Goal: Communication & Community: Answer question/provide support

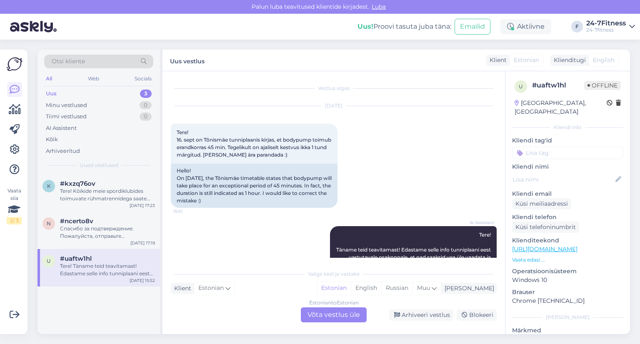
scroll to position [25, 0]
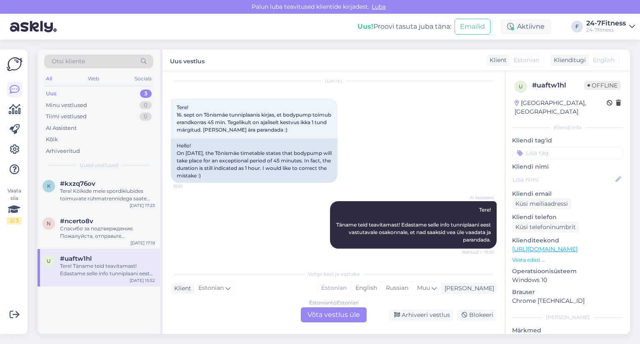
click at [53, 92] on div "Uus" at bounding box center [51, 94] width 11 height 8
click at [81, 190] on div "Tere! Kõikide meie spordiklubides toimuvate rühmatrennidega saate tutvuda meie …" at bounding box center [107, 195] width 95 height 15
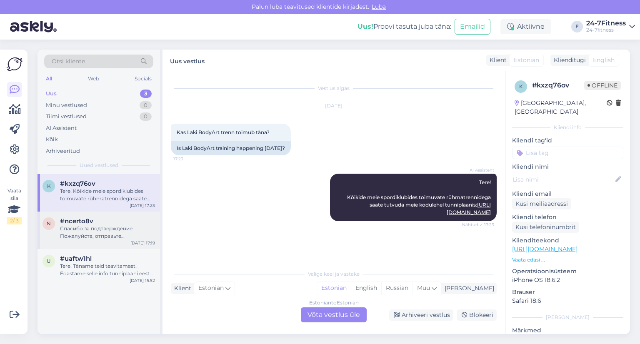
click at [99, 229] on div "Спасибо за подтверждение. Пожалуйста, отправьте подтверждение оплаты на адрес […" at bounding box center [107, 232] width 95 height 15
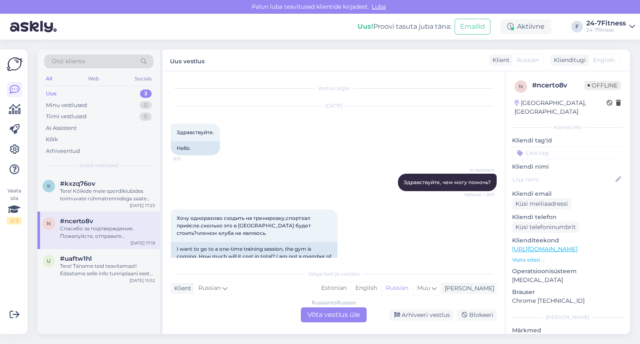
scroll to position [1109, 0]
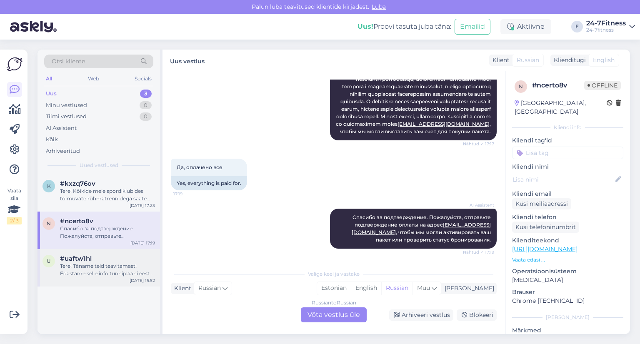
click at [92, 263] on div "Tere! Täname teid teavitamast! Edastame selle info tunniplaani eest vastutavale…" at bounding box center [107, 270] width 95 height 15
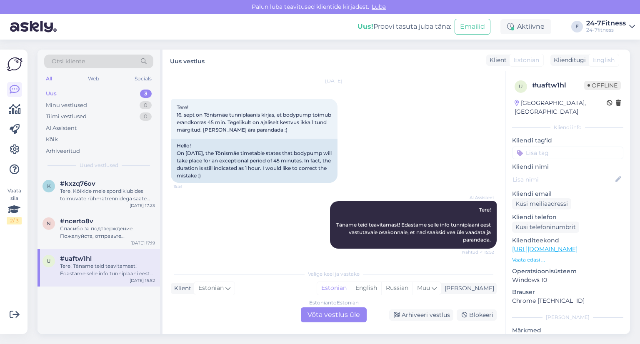
click at [87, 93] on div "Uus 3" at bounding box center [98, 94] width 109 height 12
click at [13, 89] on icon at bounding box center [15, 90] width 10 height 10
click at [14, 65] on img at bounding box center [15, 64] width 16 height 16
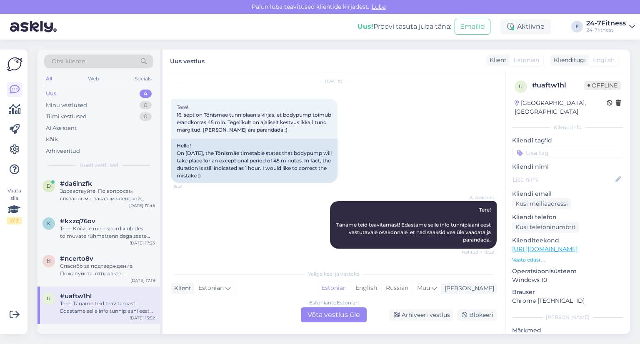
click at [80, 309] on div "Tere! Täname teid teavitamast! Edastame selle info tunniplaani eest vastutavale…" at bounding box center [107, 307] width 95 height 15
click at [11, 65] on img at bounding box center [15, 64] width 16 height 16
click at [70, 105] on div "Minu vestlused" at bounding box center [66, 105] width 41 height 8
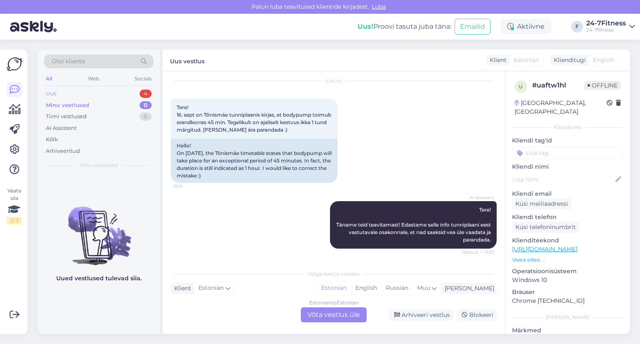
click at [58, 93] on div "Uus 4" at bounding box center [98, 94] width 109 height 12
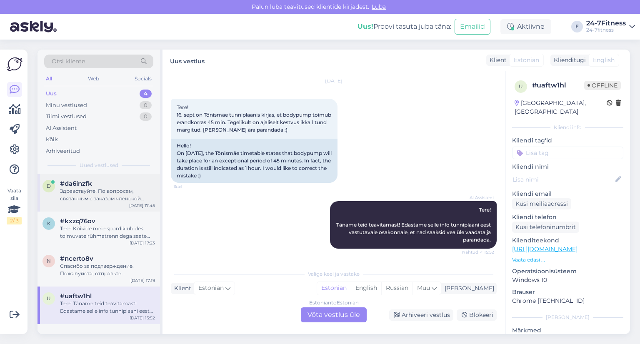
click at [69, 188] on div "Здравствуйте! По вопросам, связанным с заказом членской карты, пожалуйста, напи…" at bounding box center [107, 195] width 95 height 15
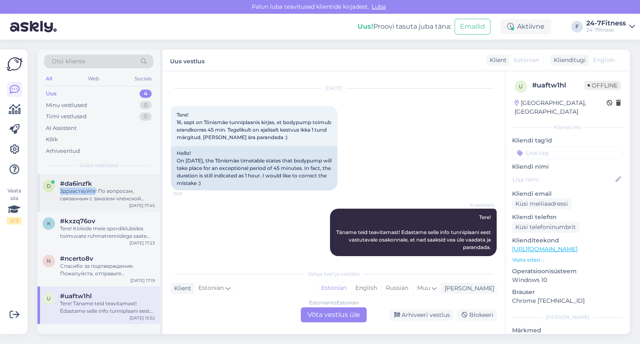
click at [69, 188] on div "Здравствуйте! По вопросам, связанным с заказом членской карты, пожалуйста, напи…" at bounding box center [107, 195] width 95 height 15
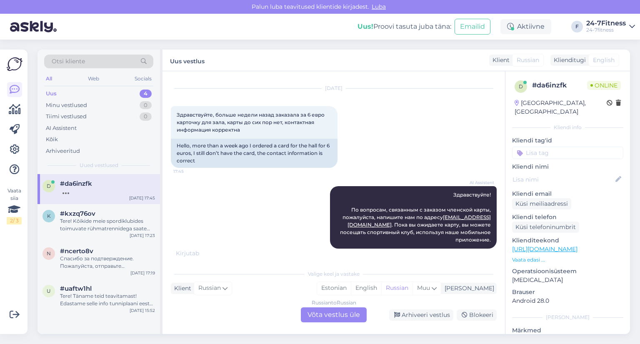
click at [85, 190] on div at bounding box center [107, 192] width 95 height 8
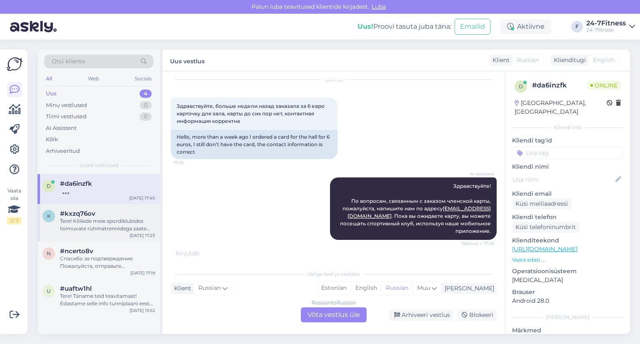
click at [80, 221] on div "Tere! Kõikide meie spordiklubides toimuvate rühmatrennidega saate tutvuda meie …" at bounding box center [107, 225] width 95 height 15
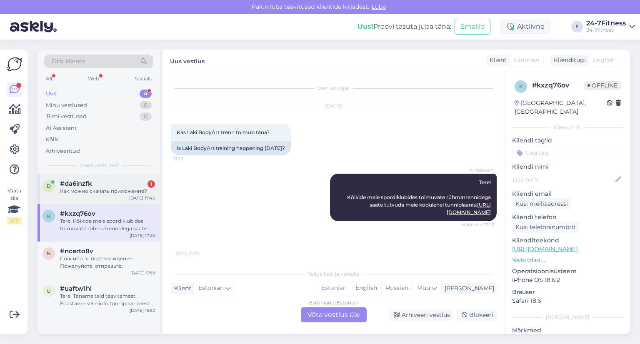
click at [79, 183] on span "#da6inzfk" at bounding box center [76, 184] width 32 height 8
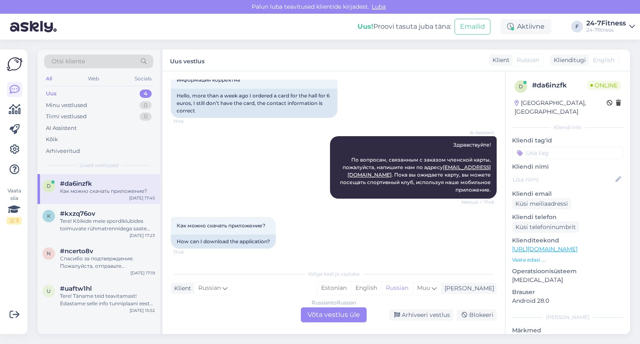
scroll to position [68, 0]
drag, startPoint x: 267, startPoint y: 227, endPoint x: 185, endPoint y: 225, distance: 82.1
click at [175, 226] on div "Как можно скачать приложение? 17:46" at bounding box center [223, 226] width 105 height 18
copy span "Как можно скачать приложение?"
click at [338, 239] on div "Как можно скачать приложение? 17:46 How can I download the application?" at bounding box center [334, 233] width 326 height 50
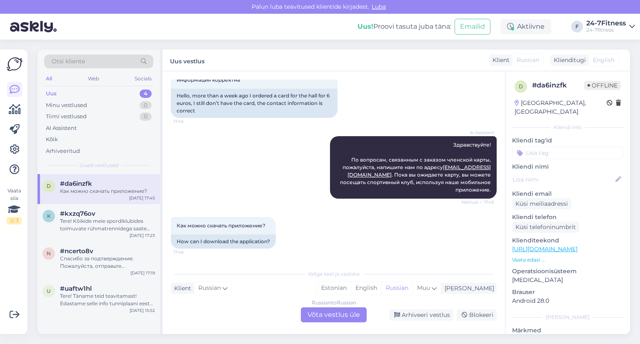
click at [88, 188] on div "Как можно скачать приложение?" at bounding box center [107, 192] width 95 height 8
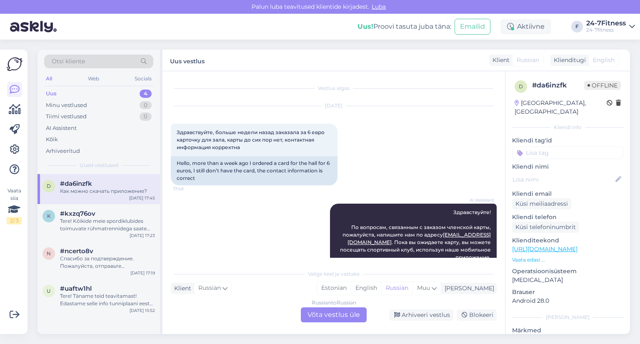
click at [88, 188] on div "Как можно скачать приложение?" at bounding box center [107, 192] width 95 height 8
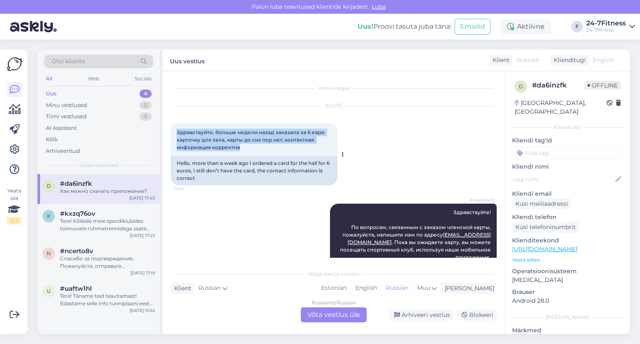
drag, startPoint x: 177, startPoint y: 130, endPoint x: 230, endPoint y: 143, distance: 54.5
click at [244, 149] on div "Здравствуйте, больше недели назад заказала за 6 евро карточку для зала, карты д…" at bounding box center [254, 140] width 167 height 33
copy span "Здравствуйте, больше недели назад заказала за 6 евро карточку для зала, карты д…"
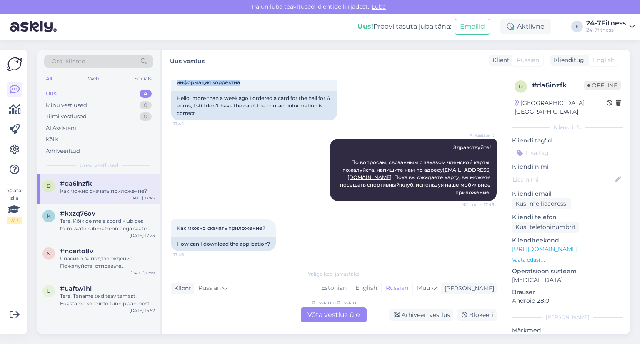
scroll to position [68, 0]
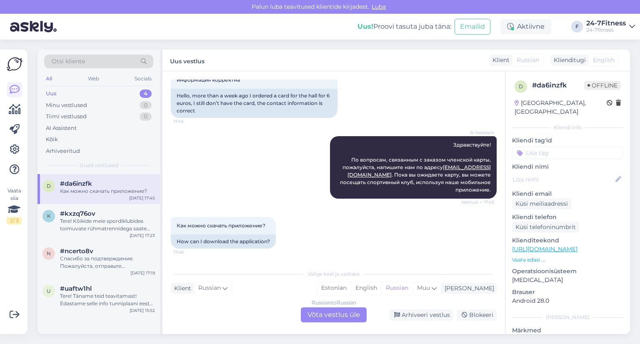
click at [85, 180] on span "#da6inzfk" at bounding box center [76, 184] width 32 height 8
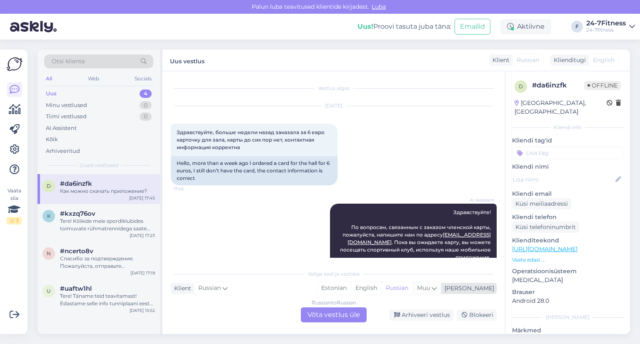
click at [437, 289] on icon at bounding box center [434, 288] width 5 height 9
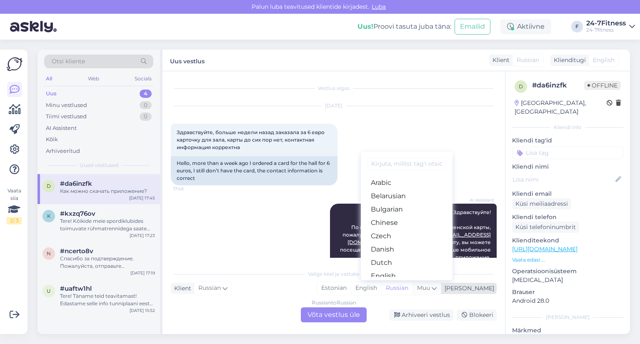
click at [437, 289] on icon at bounding box center [434, 288] width 5 height 9
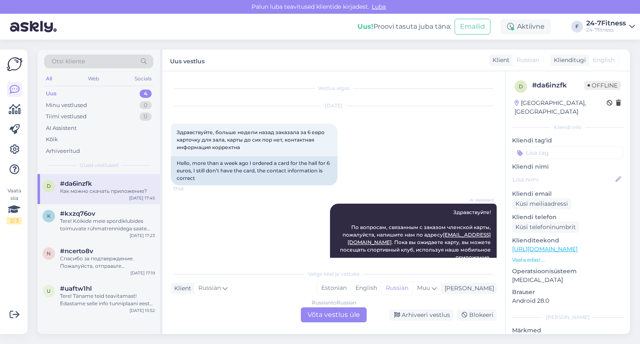
scroll to position [68, 0]
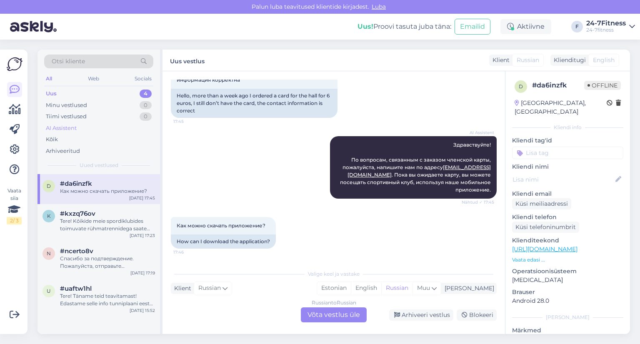
click at [66, 128] on div "AI Assistent" at bounding box center [61, 128] width 31 height 8
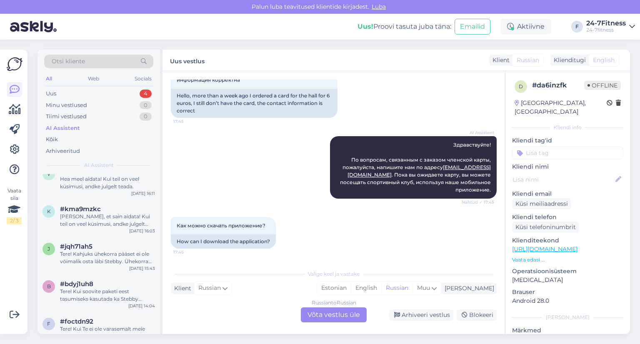
scroll to position [0, 0]
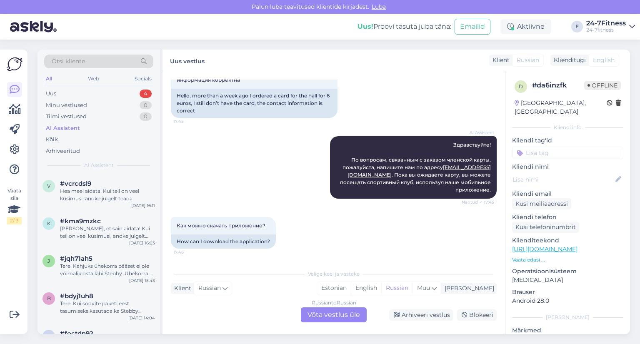
click at [15, 64] on img at bounding box center [15, 64] width 16 height 16
click at [55, 95] on div "Uus" at bounding box center [51, 94] width 10 height 8
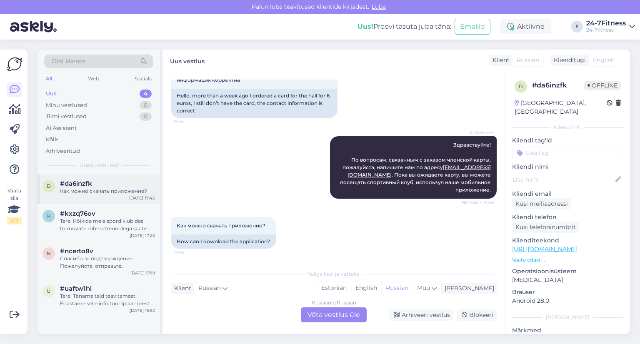
click at [81, 187] on span "#da6inzfk" at bounding box center [76, 184] width 32 height 8
drag, startPoint x: 266, startPoint y: 226, endPoint x: 193, endPoint y: 227, distance: 73.4
click at [171, 227] on div "Как можно скачать приложение? 17:46" at bounding box center [223, 226] width 105 height 18
copy span "Как можно скачать приложение?"
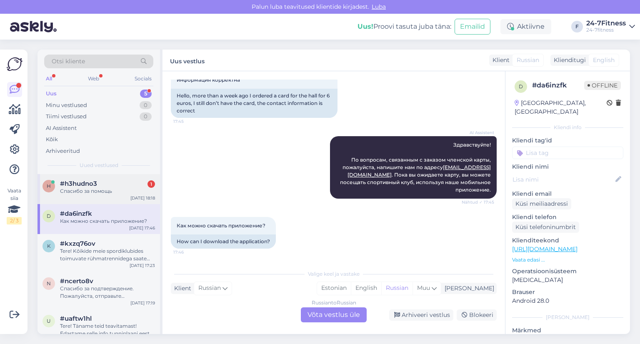
click at [88, 190] on div "Спасибо за помощь" at bounding box center [107, 192] width 95 height 8
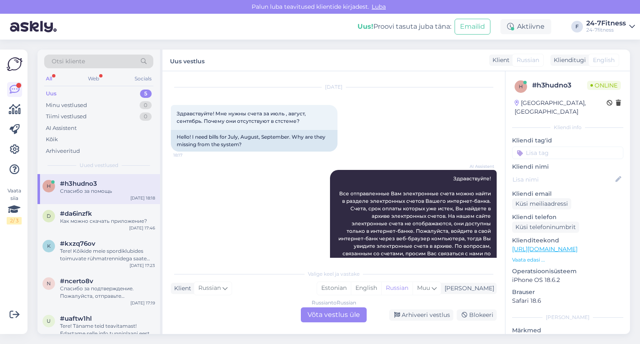
scroll to position [7, 0]
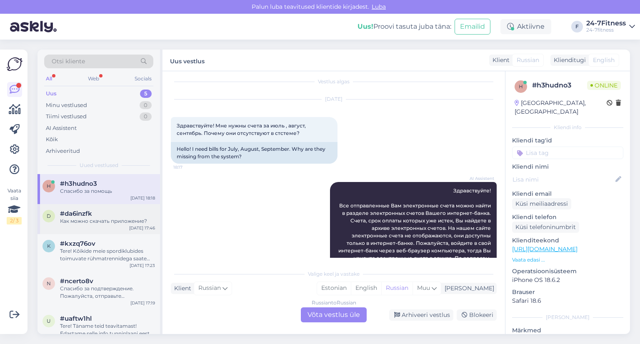
click at [76, 209] on div "d #da6inzfk Как можно скачать приложение? [DATE] 17:46" at bounding box center [99, 219] width 123 height 30
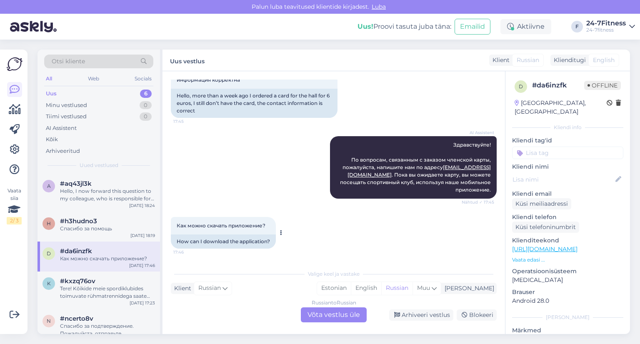
drag, startPoint x: 175, startPoint y: 224, endPoint x: 273, endPoint y: 226, distance: 98.0
click at [273, 226] on div "Как можно скачать приложение? 17:46" at bounding box center [223, 226] width 105 height 18
copy span "Как можно скачать приложение?"
drag, startPoint x: 447, startPoint y: 145, endPoint x: 485, endPoint y: 145, distance: 37.9
click at [485, 145] on div "AI Assistent Здравствуйте! По вопросам, связанным с заказом членской карты, пож…" at bounding box center [413, 167] width 167 height 63
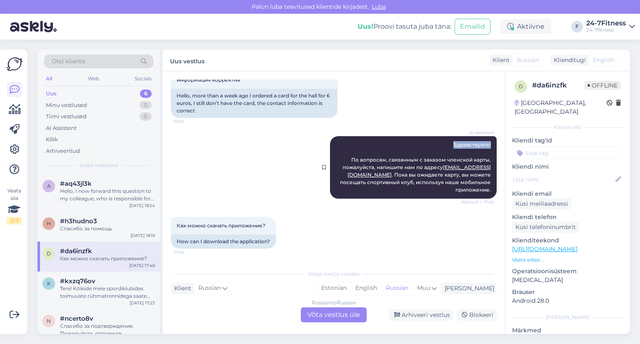
copy span "Здравствуйте!"
click at [330, 316] on div "Russian to Russian Võta vestlus üle" at bounding box center [334, 315] width 66 height 15
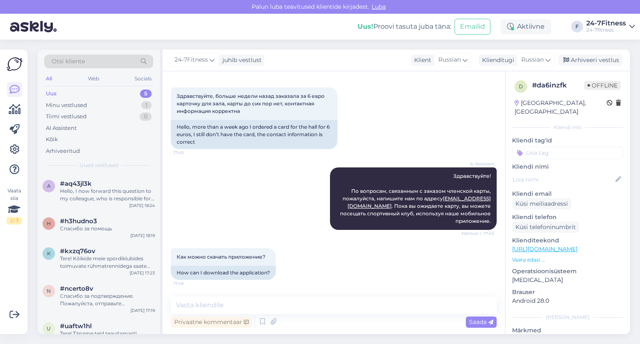
drag, startPoint x: 307, startPoint y: 322, endPoint x: 289, endPoint y: 324, distance: 18.0
click at [289, 324] on div "Privaatne kommentaar Saada" at bounding box center [334, 322] width 326 height 16
drag, startPoint x: 315, startPoint y: 321, endPoint x: 292, endPoint y: 312, distance: 25.1
click at [292, 312] on textarea at bounding box center [334, 306] width 326 height 18
paste textarea "Здравствуйте!"
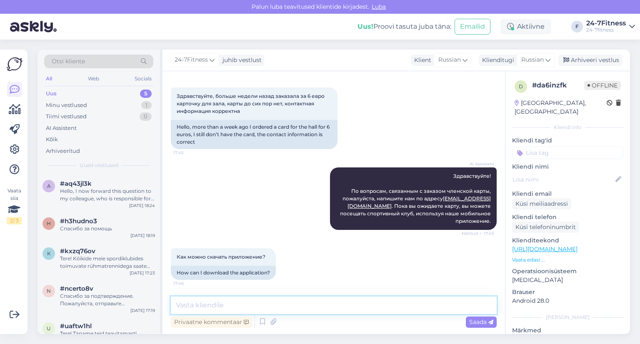
type textarea "Здравствуйте!"
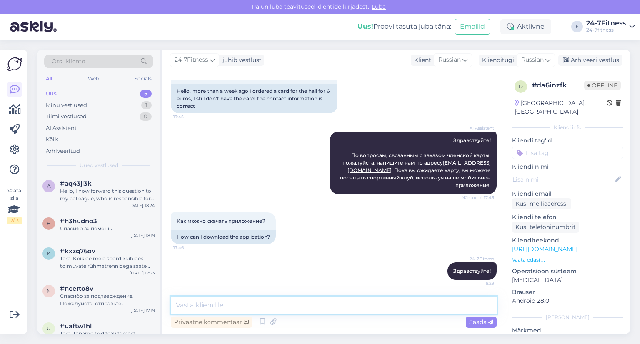
paste textarea "[URL][DOMAIN_NAME]"
type textarea "h"
paste textarea "Наше мобильное приложение можно скачать из Google Play или App Store. Введите […"
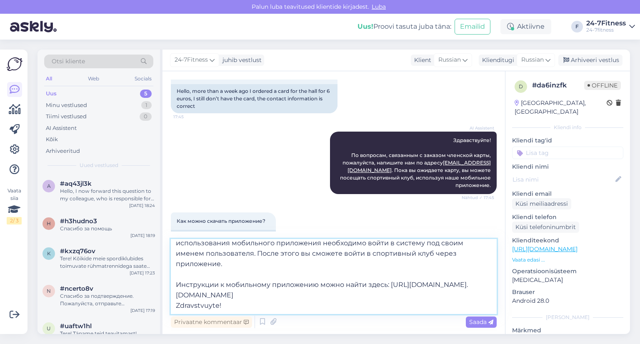
scroll to position [0, 0]
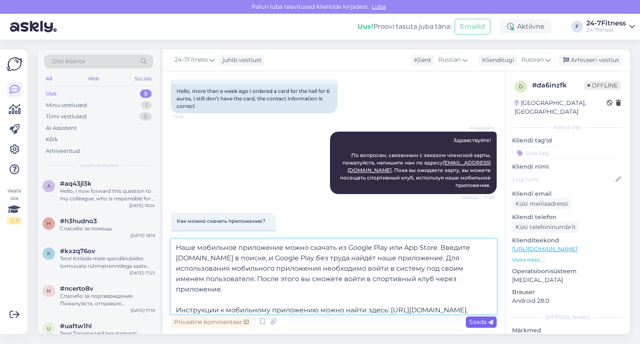
type textarea "Наше мобильное приложение можно скачать из Google Play или App Store. Введите […"
click at [477, 323] on span "Saada" at bounding box center [481, 322] width 24 height 8
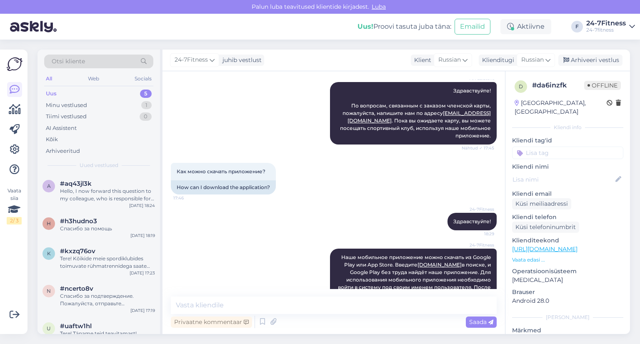
scroll to position [198, 0]
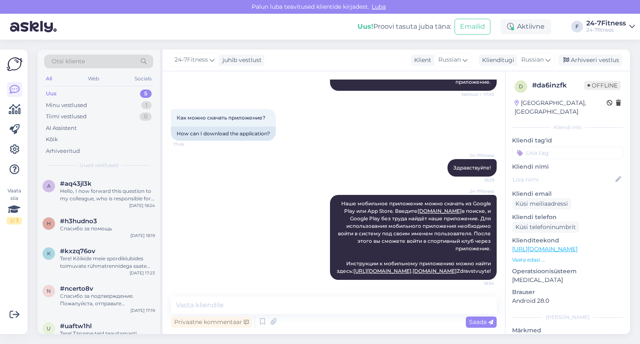
click at [61, 94] on div "Uus 5" at bounding box center [98, 94] width 109 height 12
click at [83, 189] on div "Hello, I now forward this question to my colleague, who is responsible for this…" at bounding box center [107, 195] width 95 height 15
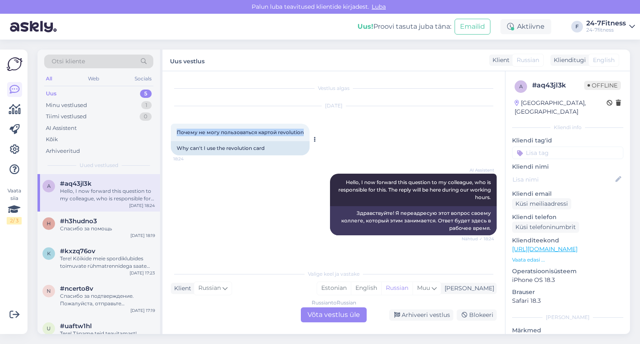
drag, startPoint x: 176, startPoint y: 132, endPoint x: 299, endPoint y: 135, distance: 123.0
click at [302, 136] on div "Почему не могу пользоваться картой revolution 18:24" at bounding box center [240, 133] width 139 height 18
copy span "Почему не могу пользоваться картой revolution"
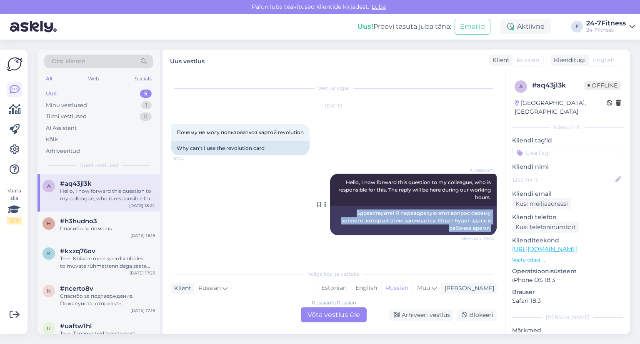
drag, startPoint x: 357, startPoint y: 213, endPoint x: 464, endPoint y: 228, distance: 108.1
click at [492, 229] on div "Здравствуйте! Я переадресую этот вопрос своему коллеге, который этим занимается…" at bounding box center [413, 220] width 167 height 29
copy div "Здравствуйте! Я переадресую этот вопрос своему коллеге, который этим занимается…"
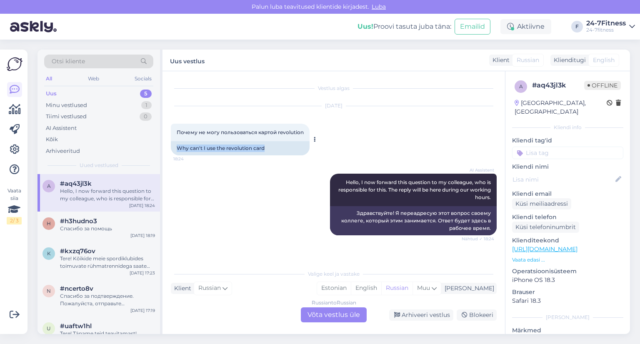
drag, startPoint x: 267, startPoint y: 149, endPoint x: 178, endPoint y: 149, distance: 88.8
click at [175, 150] on div "Why can't I use the revolution card" at bounding box center [240, 148] width 139 height 14
copy div "Why can't I use the revolution card"
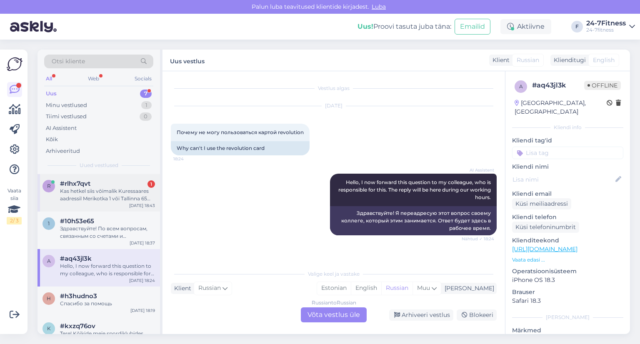
click at [111, 193] on div "Kas hetkel siis võimalik Kuressaares aadressil Merikotka 1 või Tallinna 65 tree…" at bounding box center [107, 195] width 95 height 15
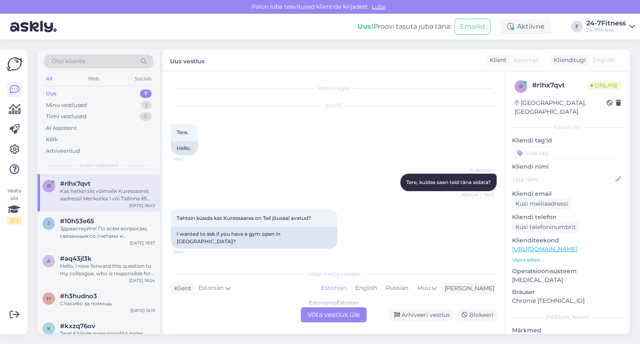
scroll to position [138, 0]
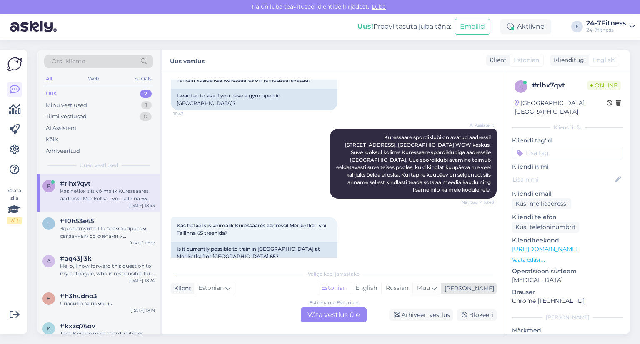
click at [430, 288] on span "Muu" at bounding box center [423, 288] width 13 height 8
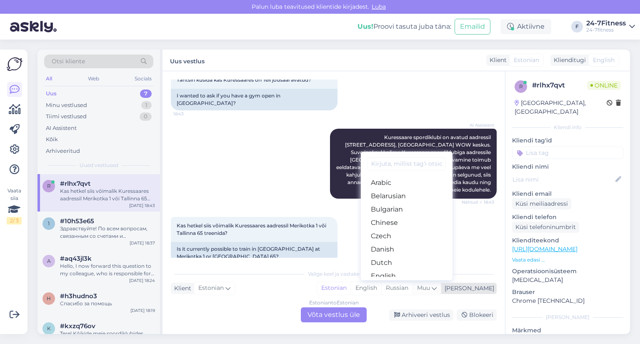
click at [430, 288] on span "Muu" at bounding box center [423, 288] width 13 height 8
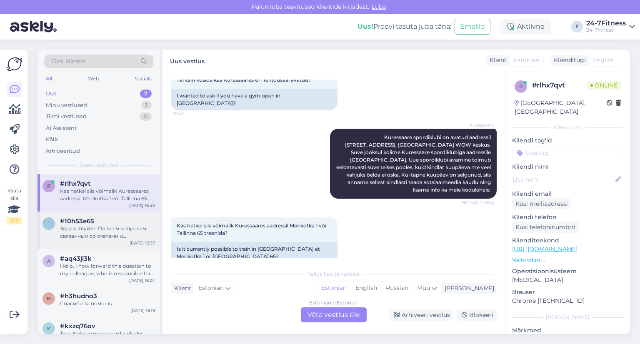
click at [88, 223] on span "#10h53e65" at bounding box center [77, 222] width 34 height 8
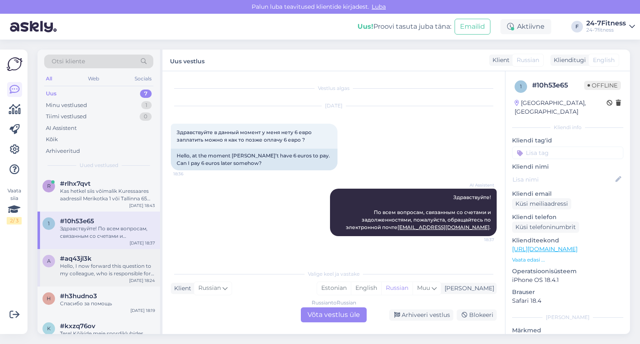
click at [95, 258] on div "#aq43jl3k" at bounding box center [107, 259] width 95 height 8
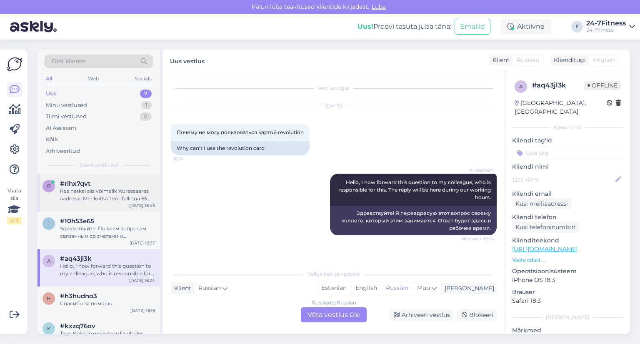
click at [84, 192] on div "Kas hetkel siis võimalik Kuressaares aadressil Merikotka 1 või Tallinna 65 tree…" at bounding box center [107, 195] width 95 height 15
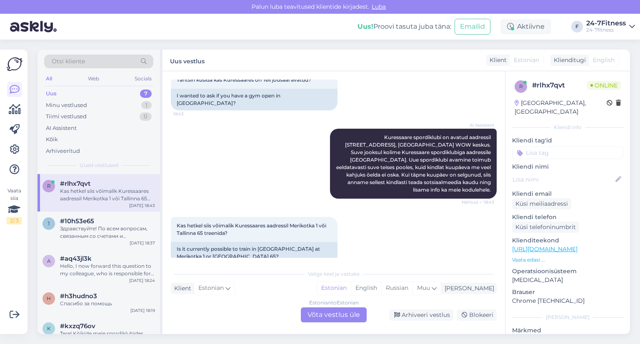
click at [97, 194] on div "Kas hetkel siis võimalik Kuressaares aadressil Merikotka 1 või Tallinna 65 tree…" at bounding box center [107, 195] width 95 height 15
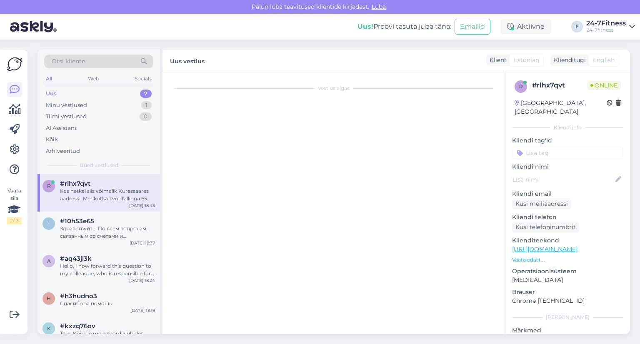
scroll to position [0, 0]
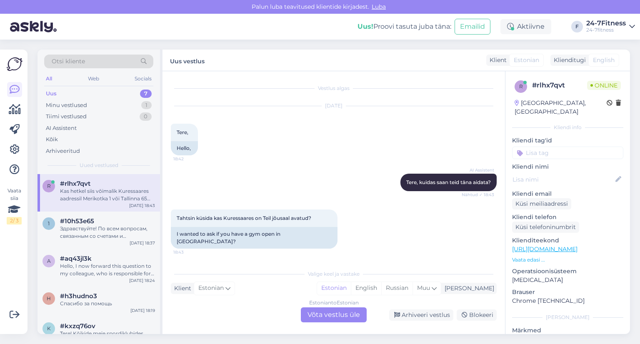
click at [322, 316] on div "Estonian to Estonian Võta vestlus üle" at bounding box center [334, 315] width 66 height 15
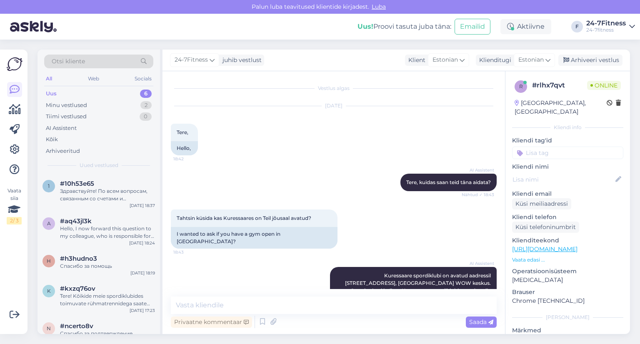
click at [314, 321] on div "Privaatne kommentaar Saada" at bounding box center [334, 322] width 326 height 16
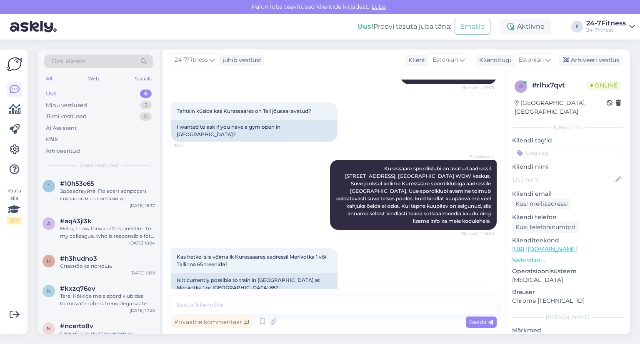
click at [318, 323] on div "Privaatne kommentaar Saada" at bounding box center [334, 322] width 326 height 16
click at [323, 322] on div "Privaatne kommentaar Saada" at bounding box center [334, 322] width 326 height 16
click at [310, 305] on textarea at bounding box center [334, 306] width 326 height 18
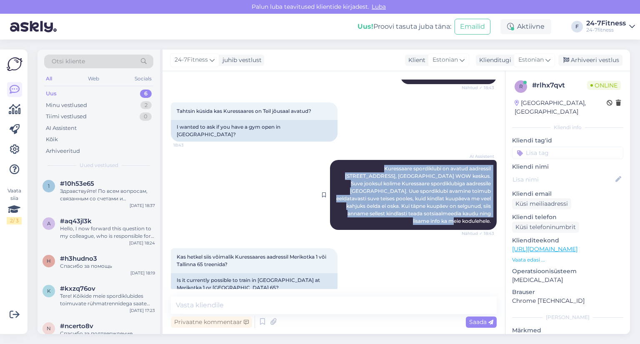
drag, startPoint x: 345, startPoint y: 160, endPoint x: 455, endPoint y: 195, distance: 115.1
click at [487, 204] on div "AI Assistent Kuressaare spordiklubi on avatud aadressil [STREET_ADDRESS], Kures…" at bounding box center [413, 195] width 167 height 70
copy span "Kuressaare spordiklubi on avatud aadressil [STREET_ADDRESS], [GEOGRAPHIC_DATA] …"
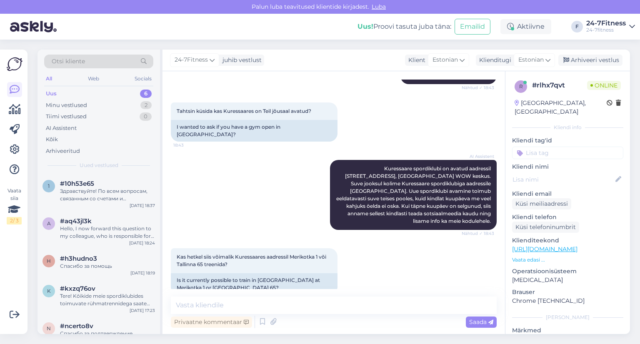
click at [405, 239] on div "Kas hetkel siis võimalik Kuressaares aadressil Merikotka 1 või Tallinna 65 tree…" at bounding box center [334, 271] width 326 height 65
drag, startPoint x: 344, startPoint y: 160, endPoint x: 485, endPoint y: 160, distance: 140.4
click at [485, 160] on div "AI Assistent Kuressaare spordiklubi on avatud aadressil [STREET_ADDRESS], Kures…" at bounding box center [413, 195] width 167 height 70
click at [283, 305] on textarea at bounding box center [334, 306] width 326 height 18
type textarea "Tere!"
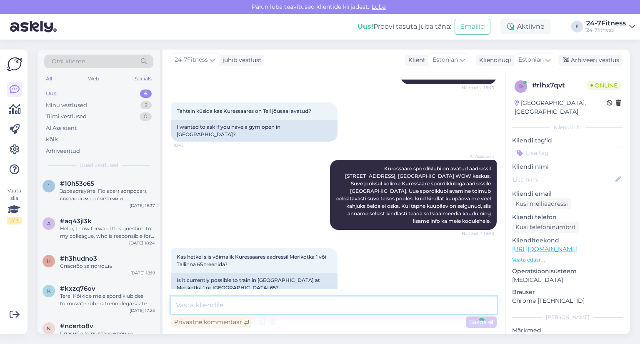
scroll to position [143, 0]
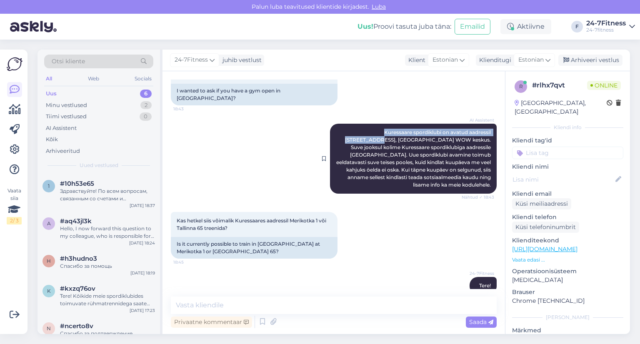
drag, startPoint x: 345, startPoint y: 125, endPoint x: 485, endPoint y: 124, distance: 140.0
click at [485, 129] on span "Kuressaare spordiklubi on avatud aadressil [STREET_ADDRESS], [GEOGRAPHIC_DATA] …" at bounding box center [414, 158] width 156 height 59
copy span "Kuressaare spordiklubi on avatud aadressil [STREET_ADDRESS],"
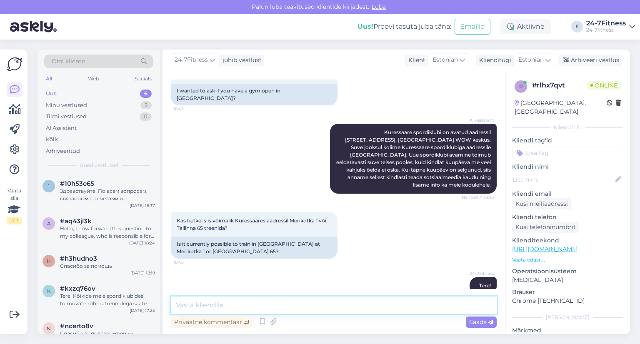
click at [277, 305] on textarea at bounding box center [334, 306] width 326 height 18
paste textarea "Kuressaare spordiklubi on avatud aadressil [STREET_ADDRESS],"
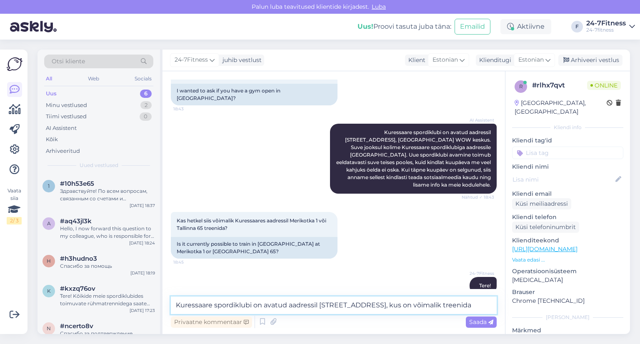
paste textarea "24/7"
type textarea "Kuressaare spordiklubi on avatud aadressil Merikotka 1, kus on võimalik treenid…"
click at [480, 320] on span "Saada" at bounding box center [481, 322] width 24 height 8
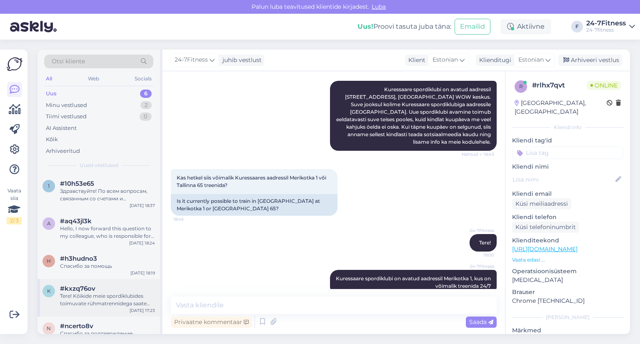
scroll to position [0, 0]
click at [96, 104] on div "Minu vestlused 2" at bounding box center [98, 106] width 109 height 12
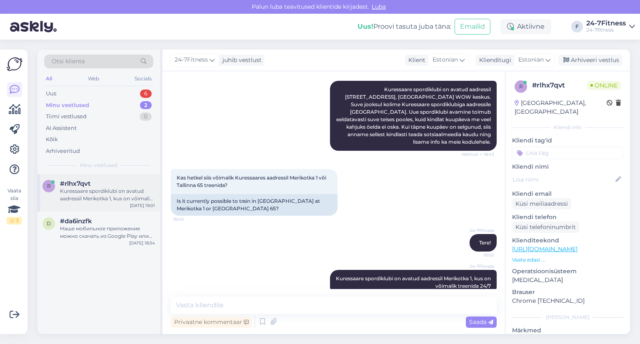
click at [92, 193] on div "Kuressaare spordiklubi on avatud aadressil Merikotka 1, kus on võimalik treenid…" at bounding box center [107, 195] width 95 height 15
click at [90, 223] on span "#da6inzfk" at bounding box center [76, 222] width 32 height 8
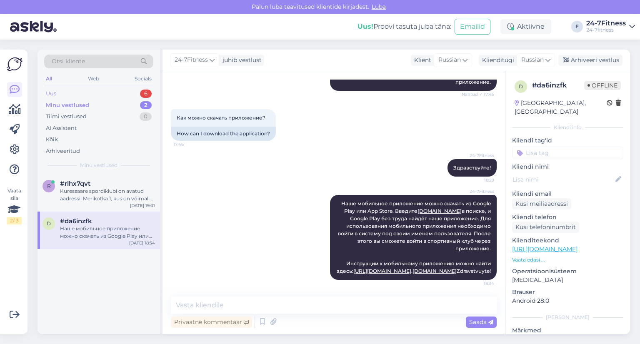
click at [79, 95] on div "Uus 6" at bounding box center [98, 94] width 109 height 12
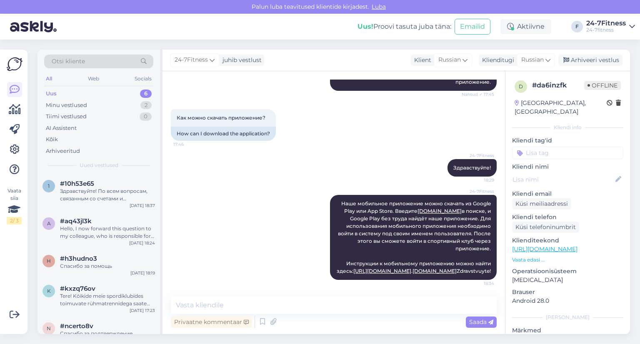
scroll to position [198, 0]
